Goal: Task Accomplishment & Management: Manage account settings

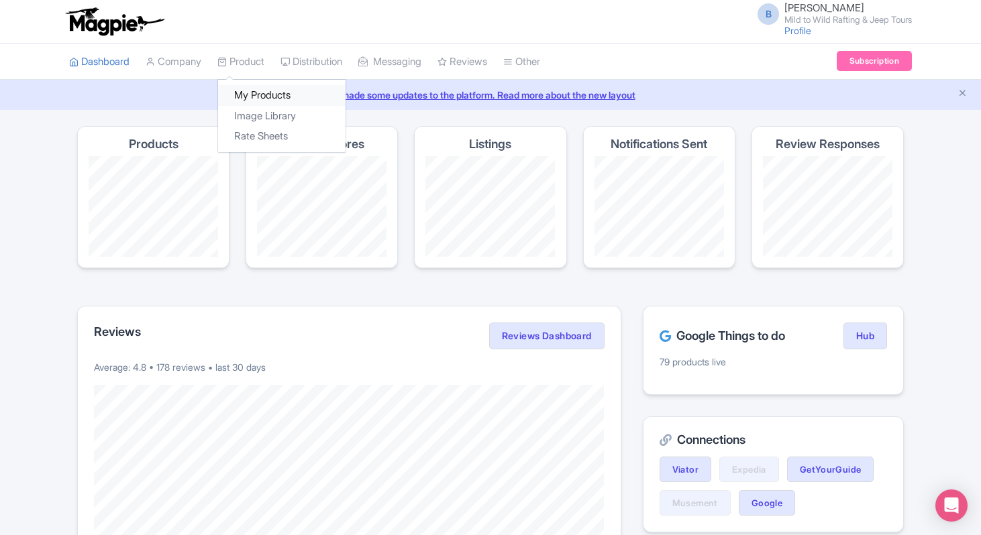
click at [254, 93] on link "My Products" at bounding box center [281, 95] width 127 height 21
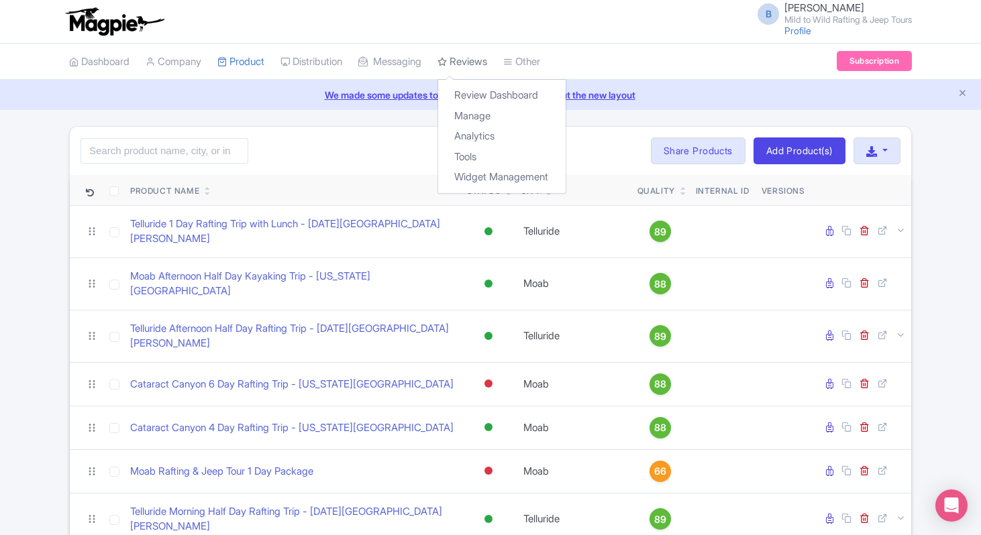
click at [468, 59] on link "Reviews" at bounding box center [462, 62] width 50 height 37
click at [479, 98] on link "Review Dashboard" at bounding box center [501, 95] width 127 height 21
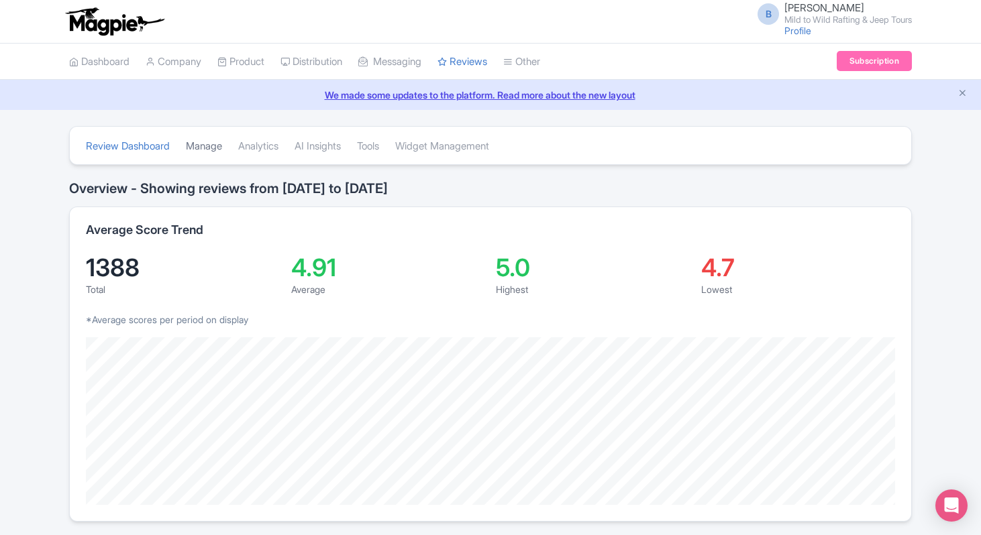
click at [199, 147] on link "Manage" at bounding box center [204, 146] width 36 height 37
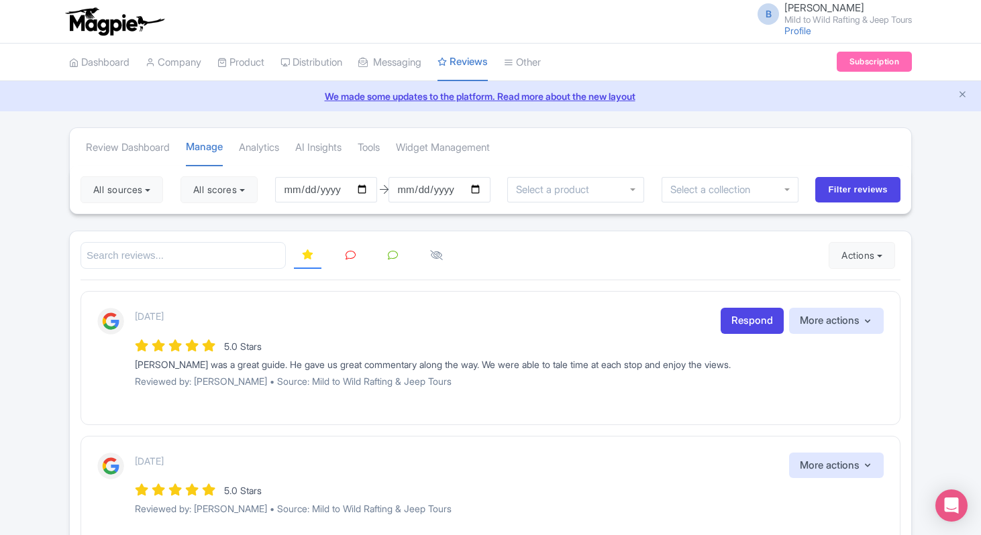
click at [394, 255] on icon at bounding box center [393, 255] width 10 height 10
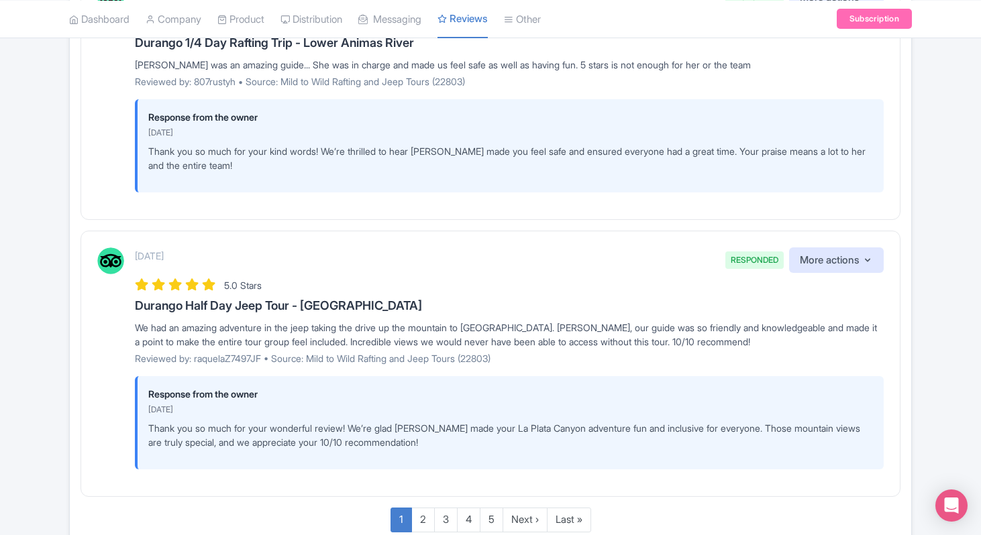
scroll to position [2415, 0]
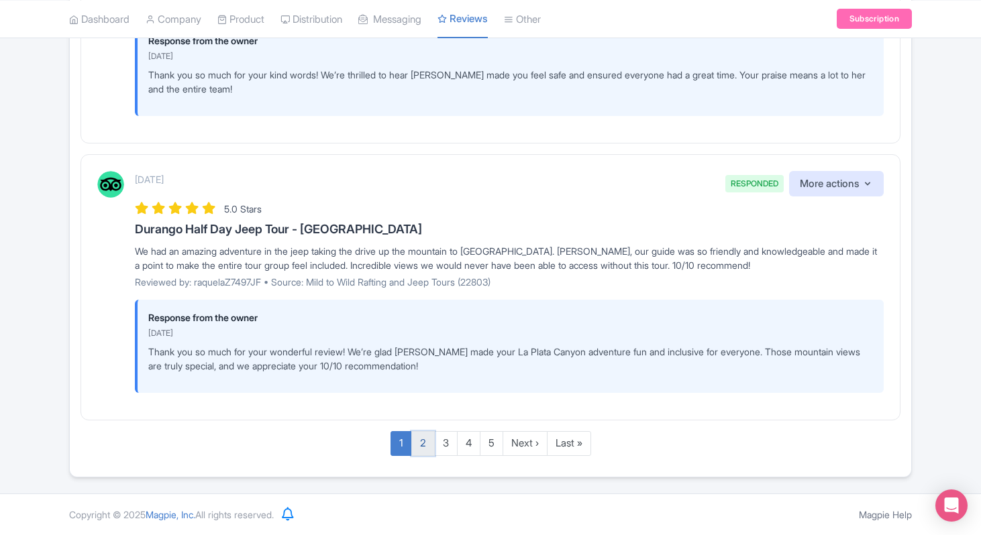
click at [421, 449] on link "2" at bounding box center [422, 443] width 23 height 25
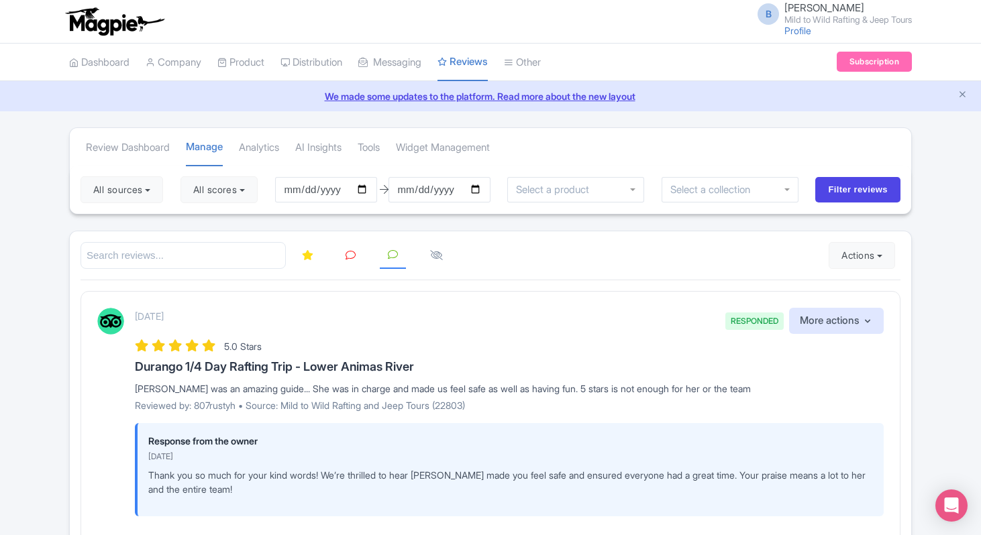
click at [351, 254] on icon at bounding box center [350, 255] width 10 height 10
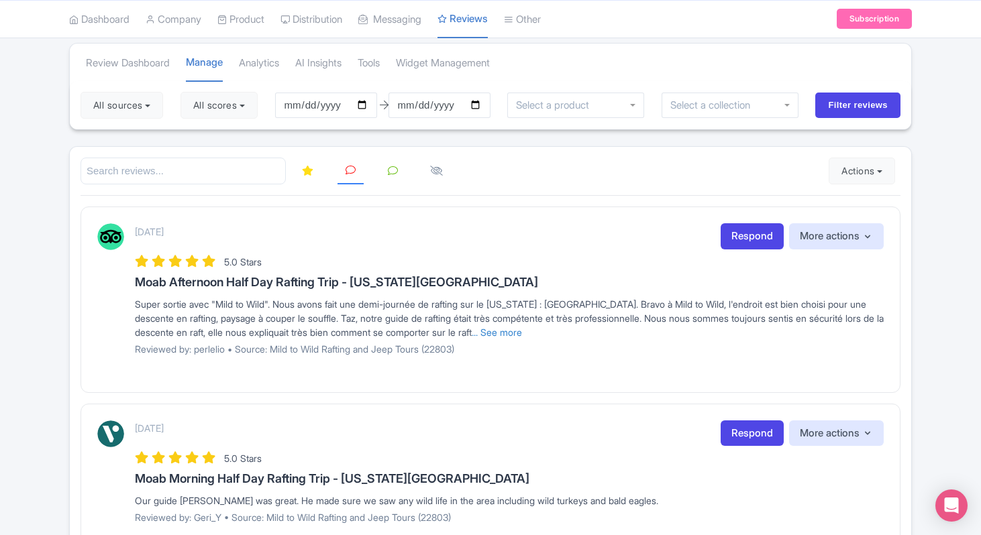
scroll to position [91, 0]
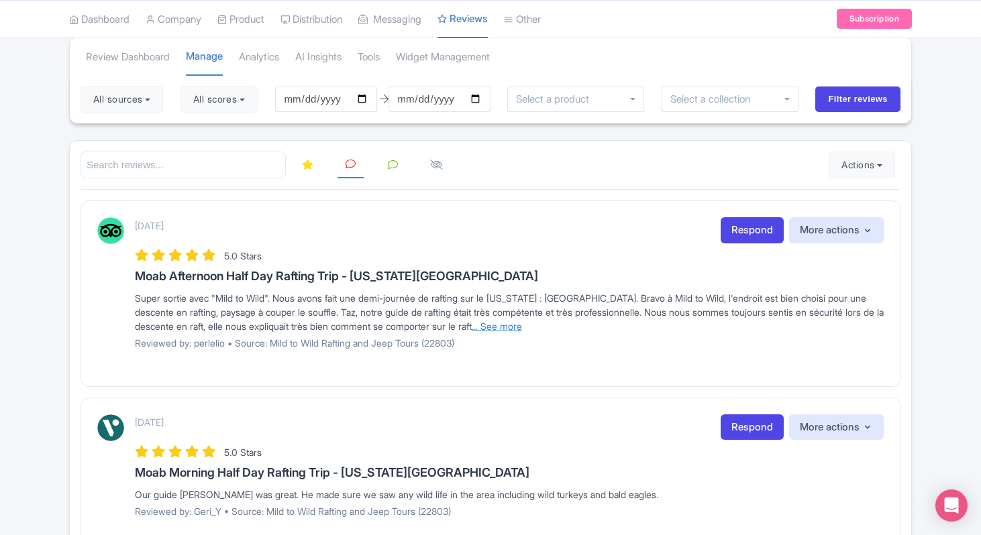
click at [522, 325] on link "... See more" at bounding box center [497, 326] width 50 height 11
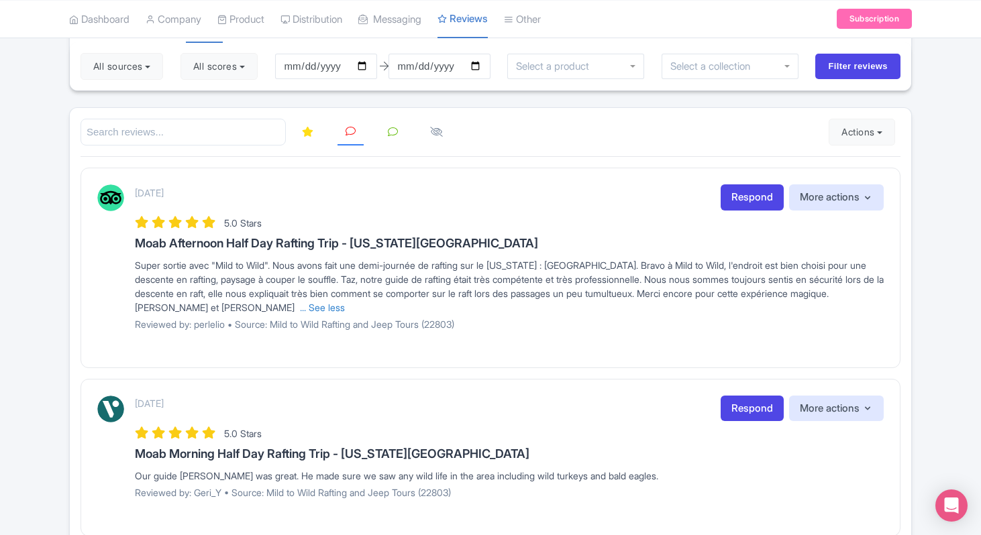
scroll to position [128, 0]
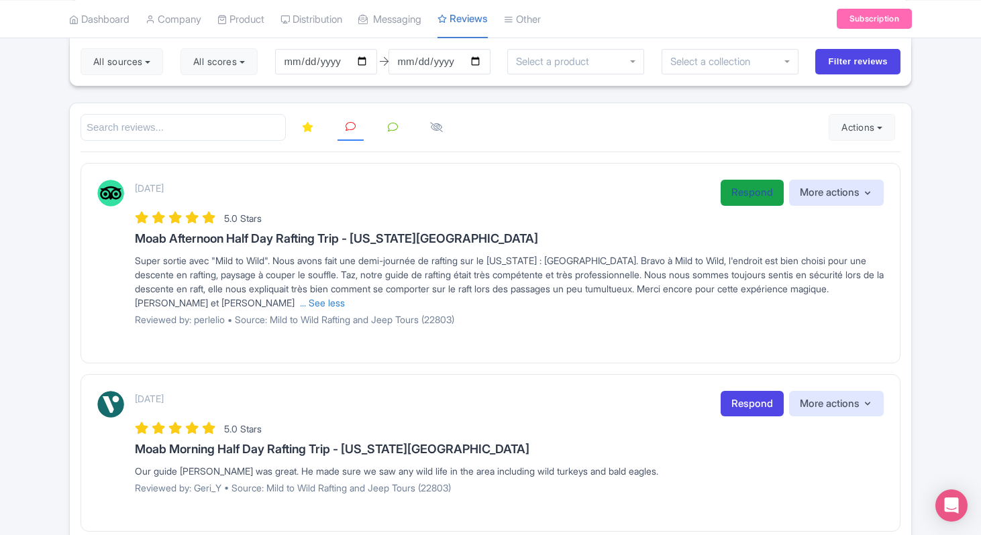
click at [763, 197] on link "Respond" at bounding box center [752, 193] width 63 height 26
click at [748, 193] on link "Respond" at bounding box center [752, 193] width 63 height 26
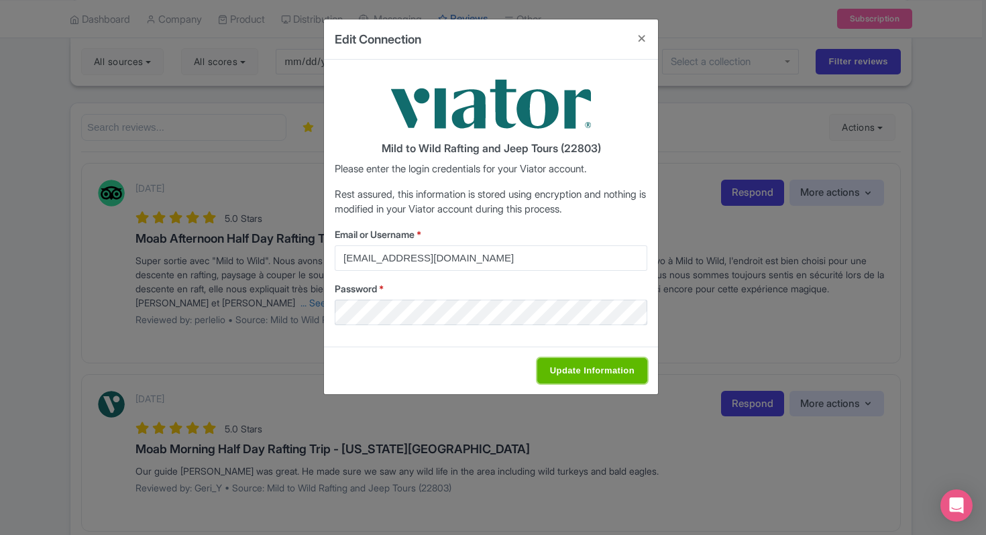
click at [555, 377] on input "Update Information" at bounding box center [592, 370] width 110 height 25
type input "Saving..."
click at [574, 365] on input "Update Information" at bounding box center [592, 370] width 110 height 25
type input "Saving..."
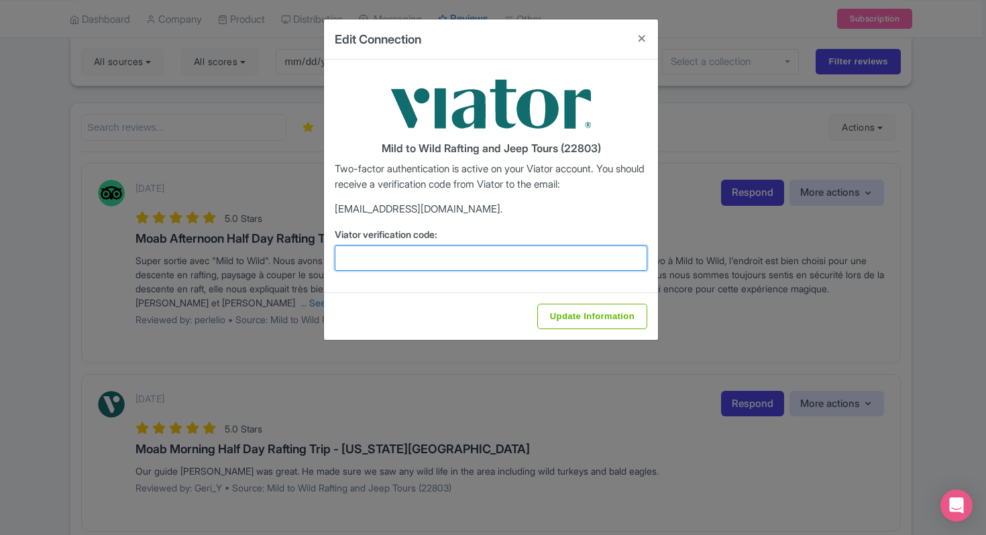
click at [541, 260] on input "Viator verification code:" at bounding box center [491, 258] width 313 height 25
paste input "22803"
type input "22803"
click at [566, 288] on div "Mild to Wild Rafting and Jeep Tours (22803) Two-factor authentication is active…" at bounding box center [491, 176] width 334 height 233
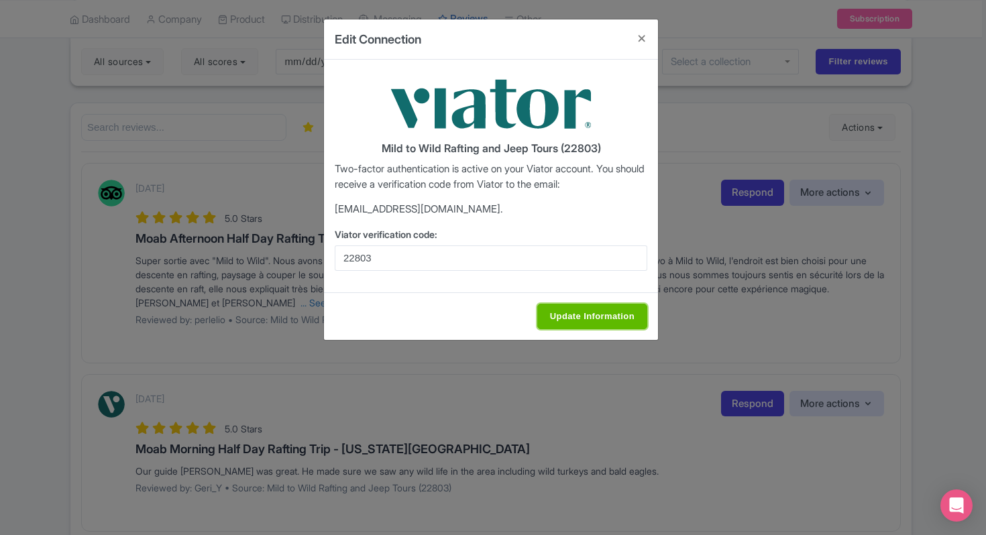
click at [570, 315] on input "Update Information" at bounding box center [592, 316] width 110 height 25
type input "Update Information"
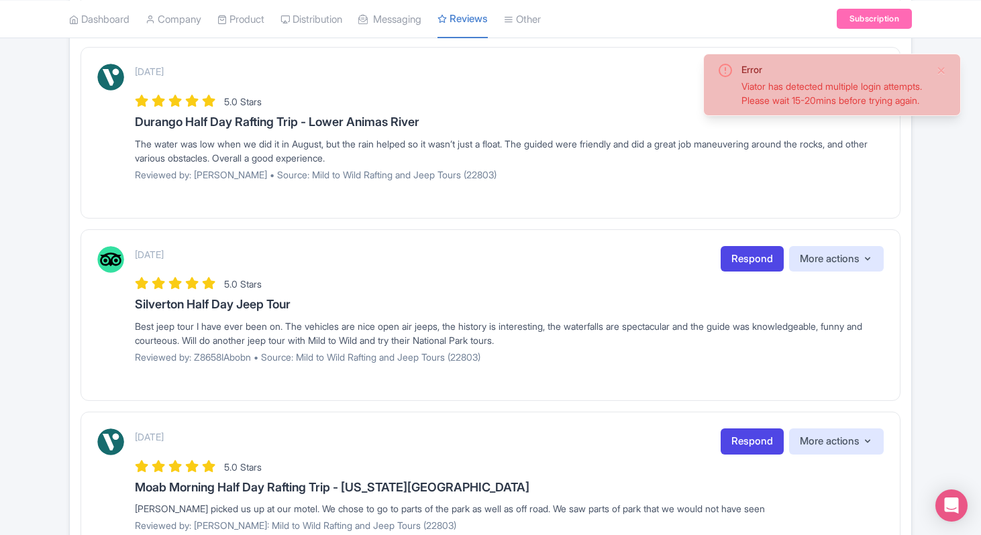
scroll to position [405, 0]
